Goal: Task Accomplishment & Management: Manage account settings

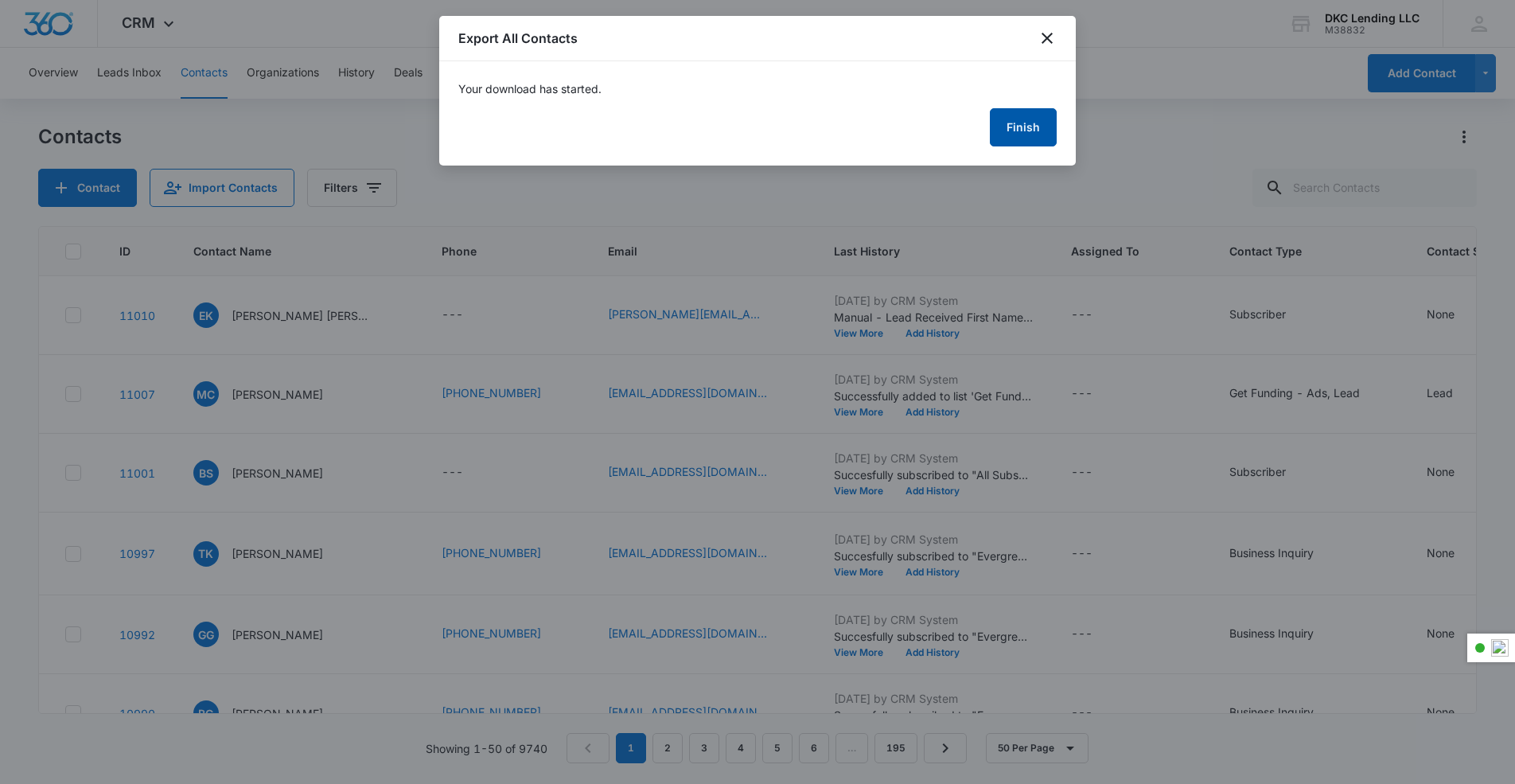
click at [1035, 117] on button "Finish" at bounding box center [1023, 127] width 67 height 39
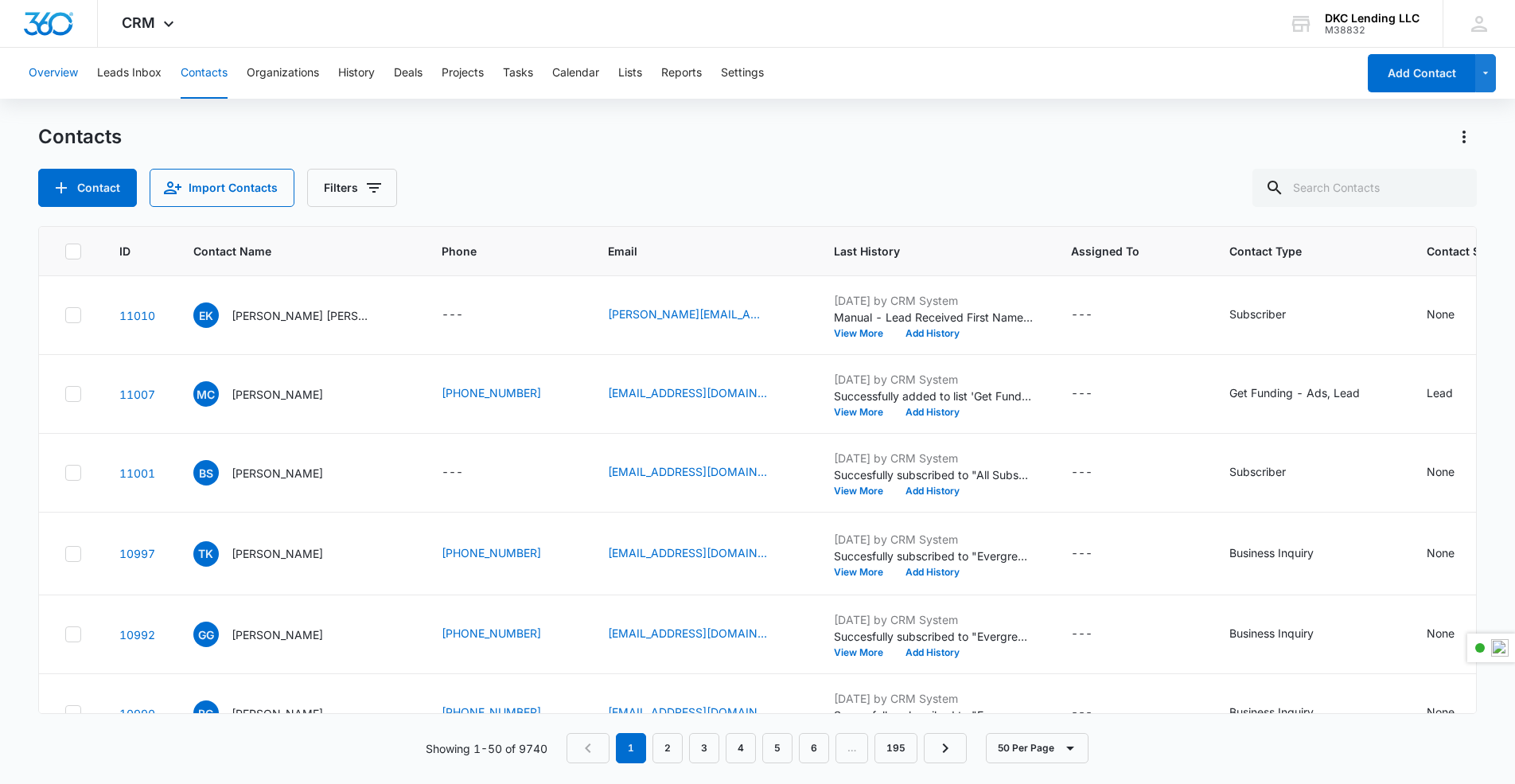
click at [62, 68] on button "Overview" at bounding box center [53, 73] width 49 height 51
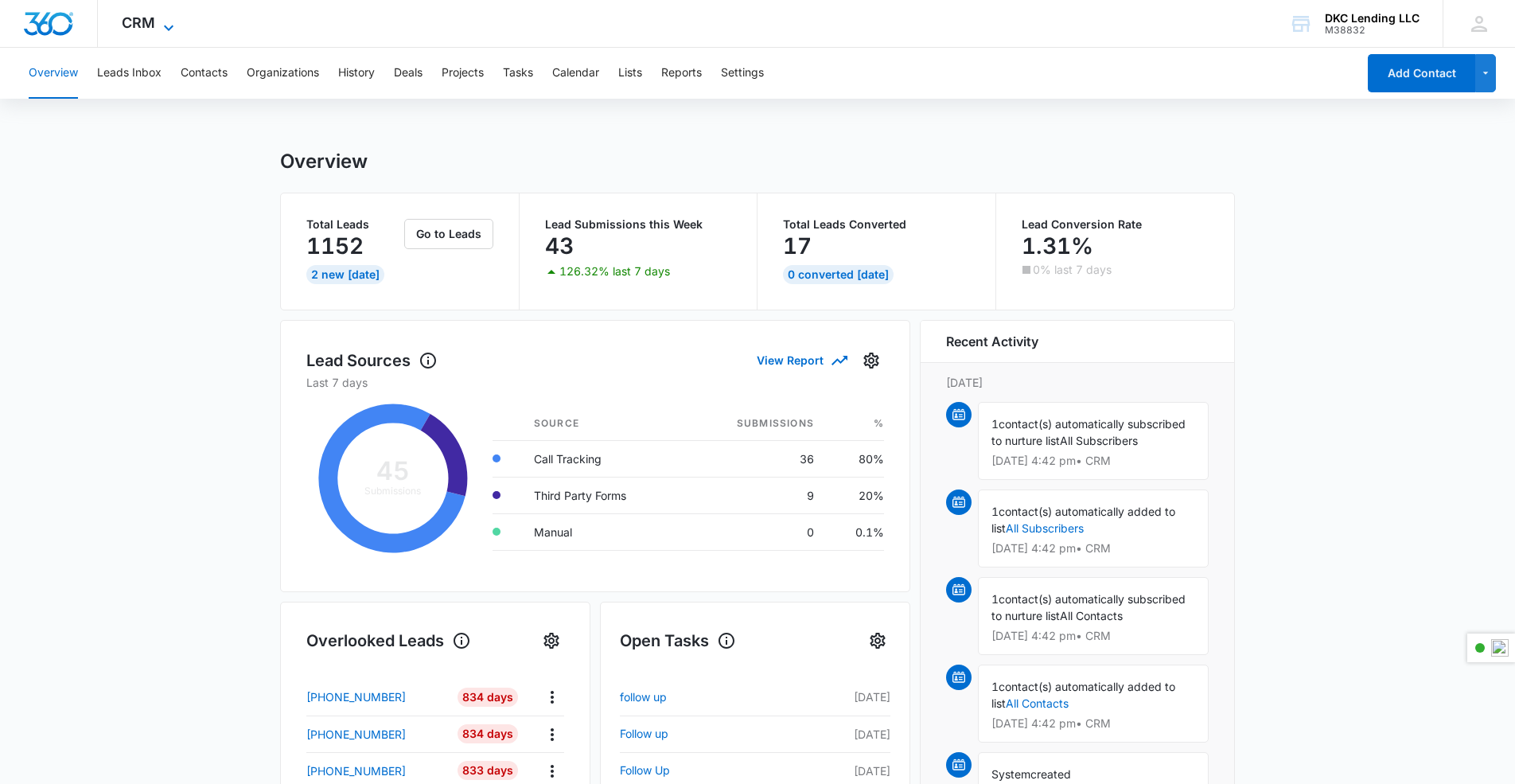
click at [168, 24] on icon at bounding box center [168, 27] width 19 height 19
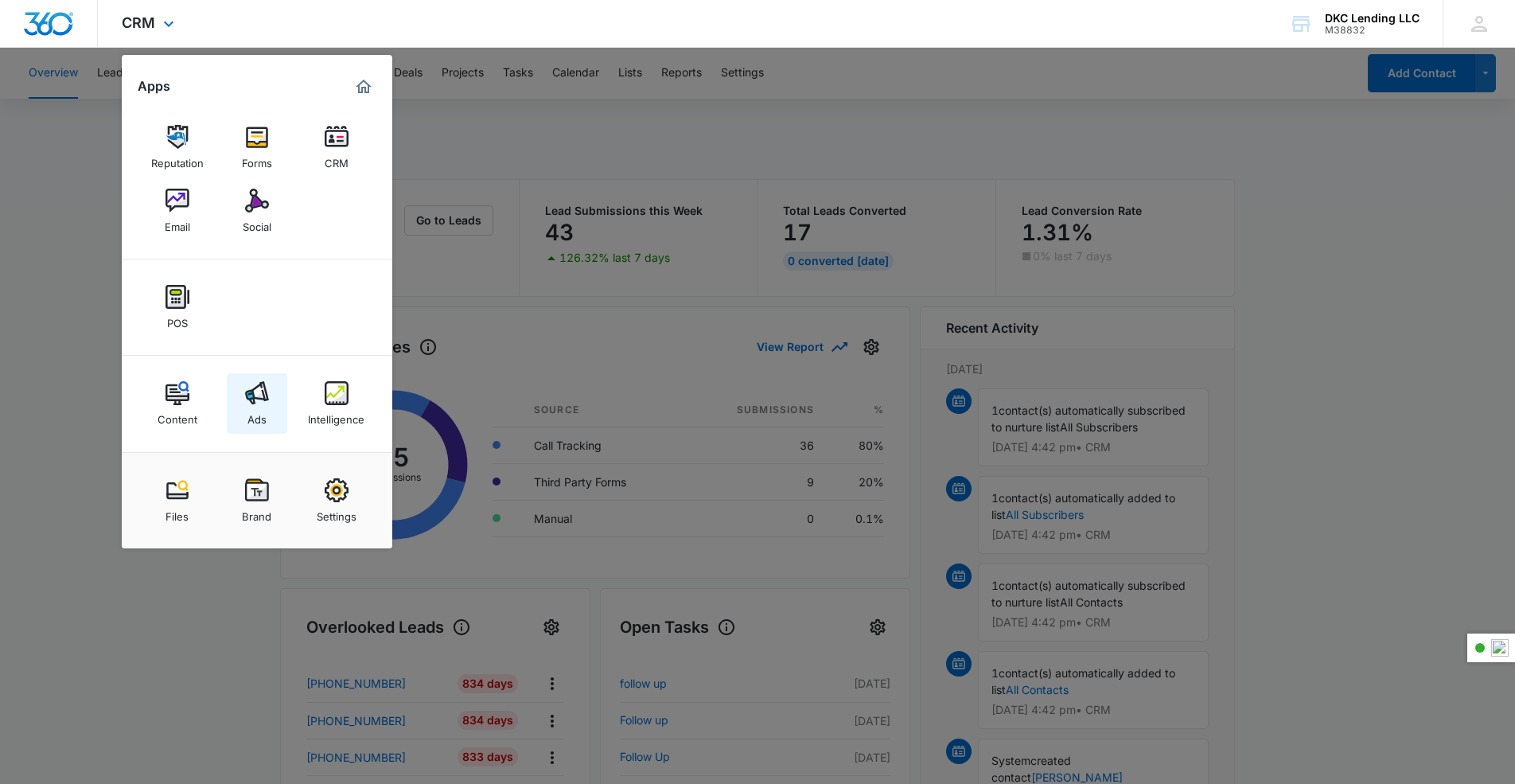
scroll to position [14, 0]
click at [319, 511] on div "Settings" at bounding box center [337, 512] width 39 height 21
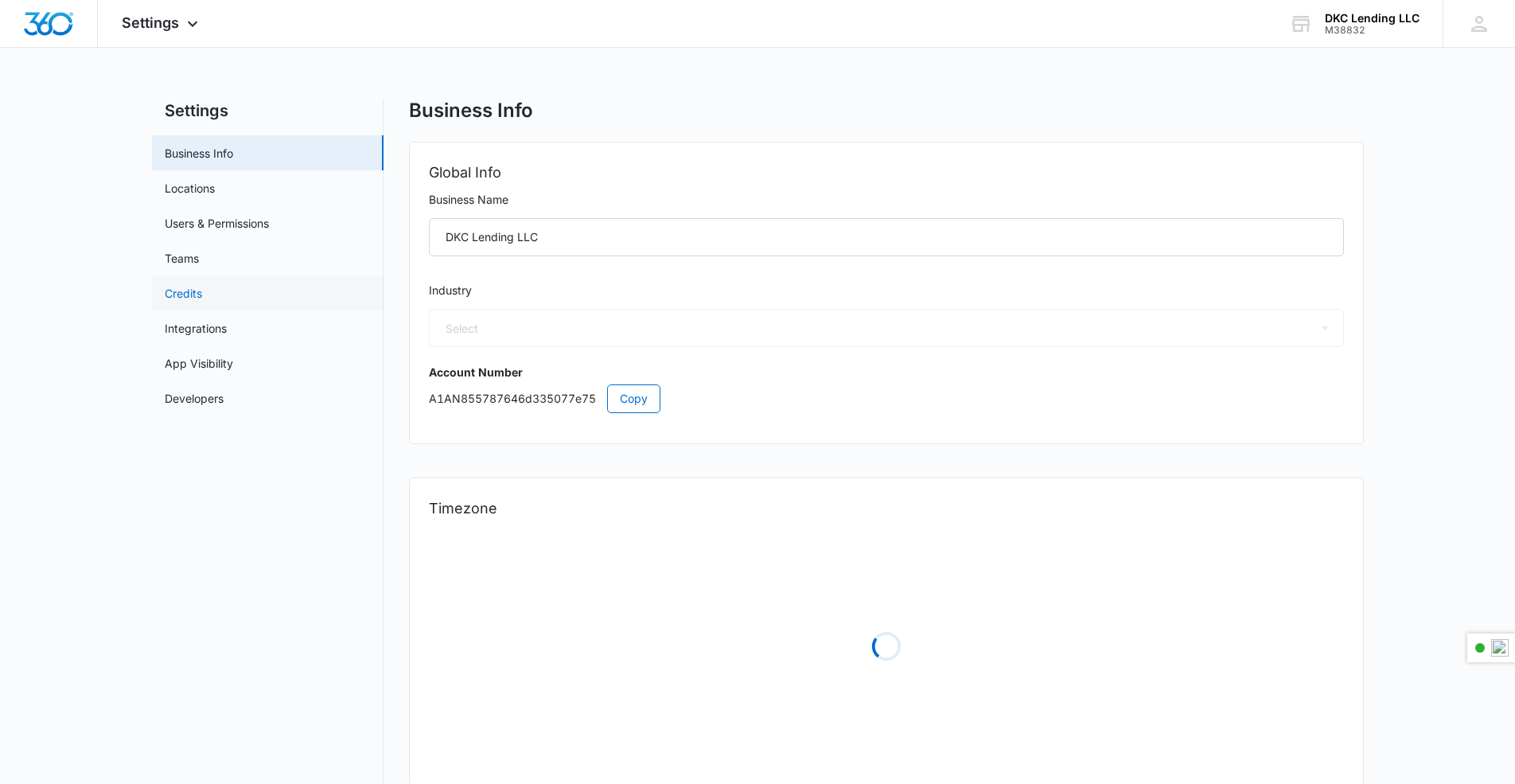
select select "31"
select select "US"
select select "America/New_York"
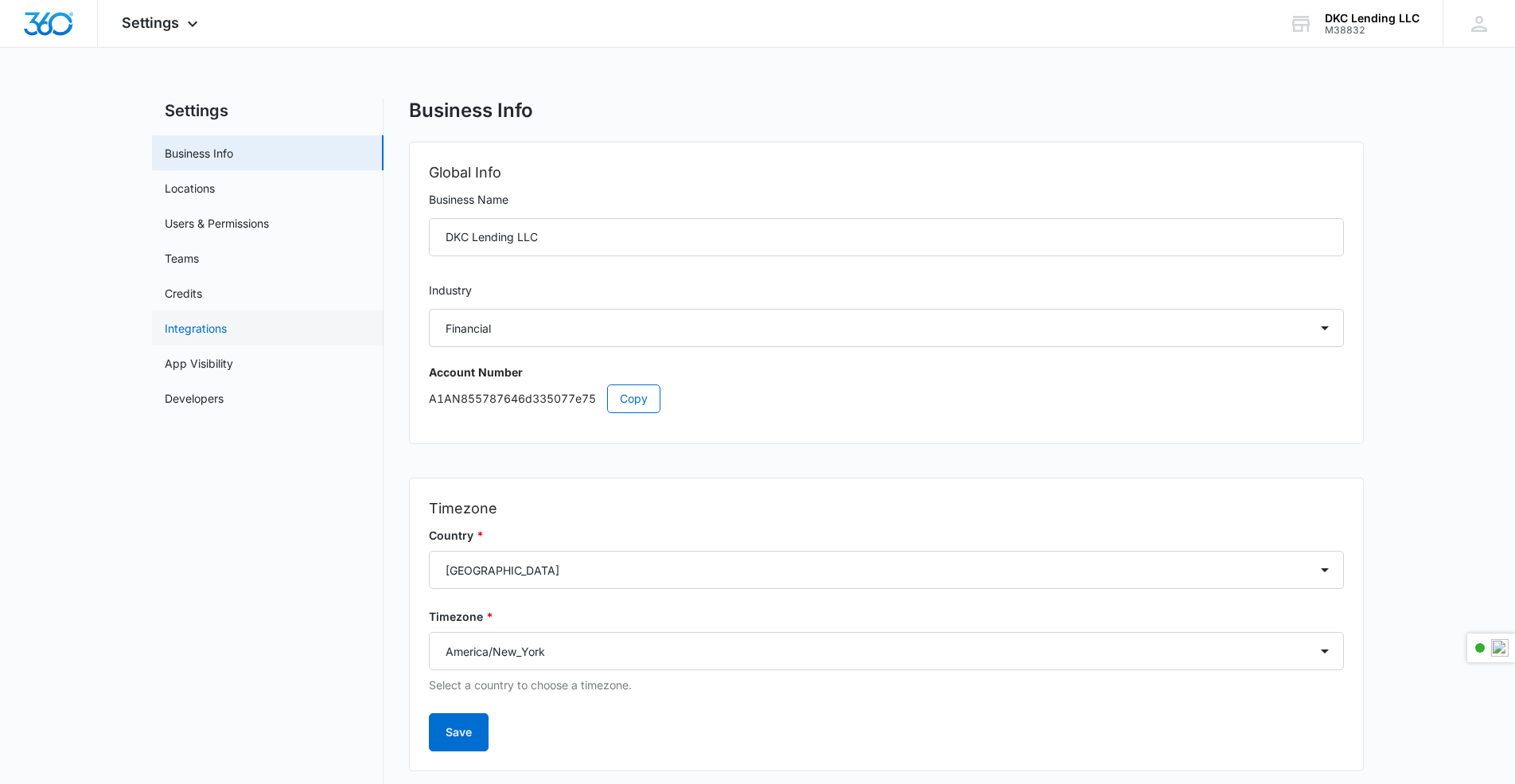
click at [191, 332] on link "Integrations" at bounding box center [196, 328] width 62 height 16
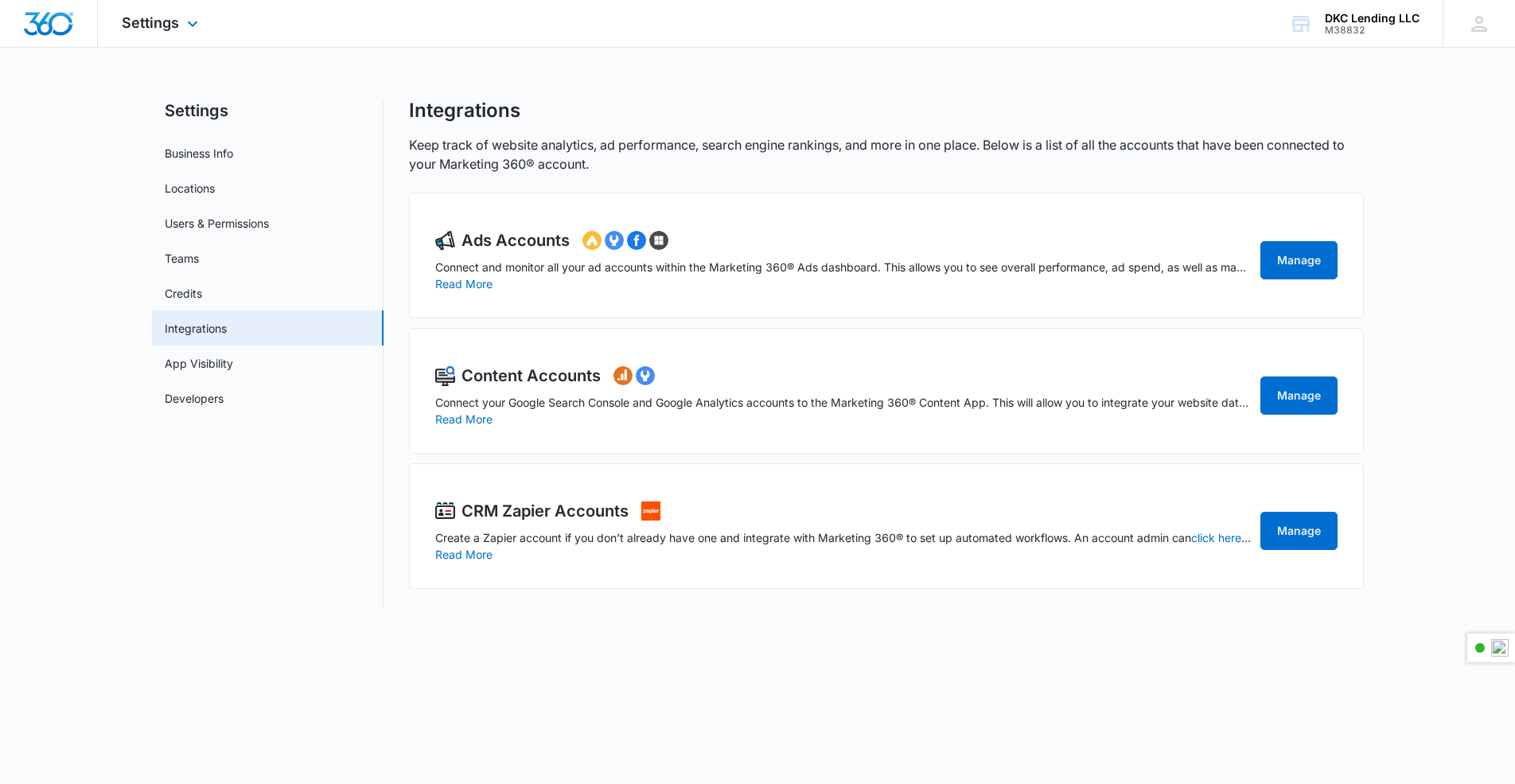
click at [50, 15] on img "Dashboard" at bounding box center [48, 24] width 51 height 24
